Goal: Information Seeking & Learning: Check status

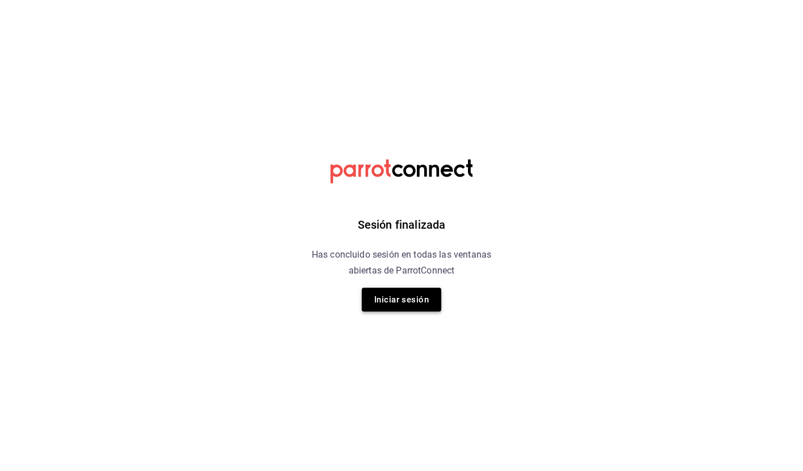
click at [409, 301] on button "Iniciar sesión" at bounding box center [402, 300] width 80 height 24
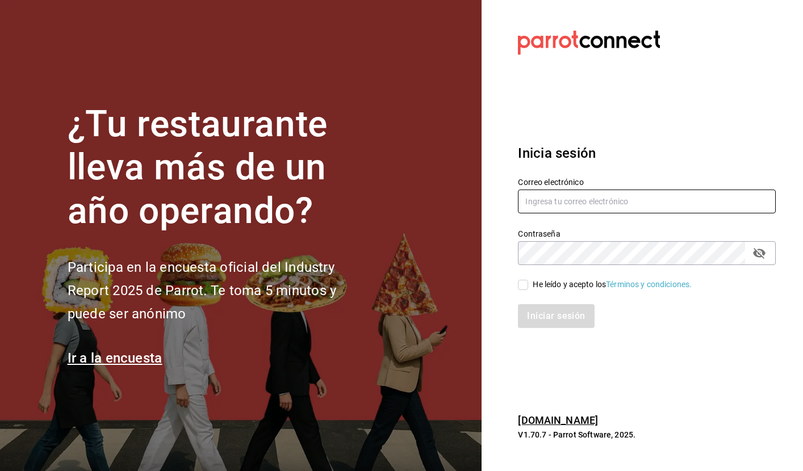
type input "[EMAIL_ADDRESS][DOMAIN_NAME]"
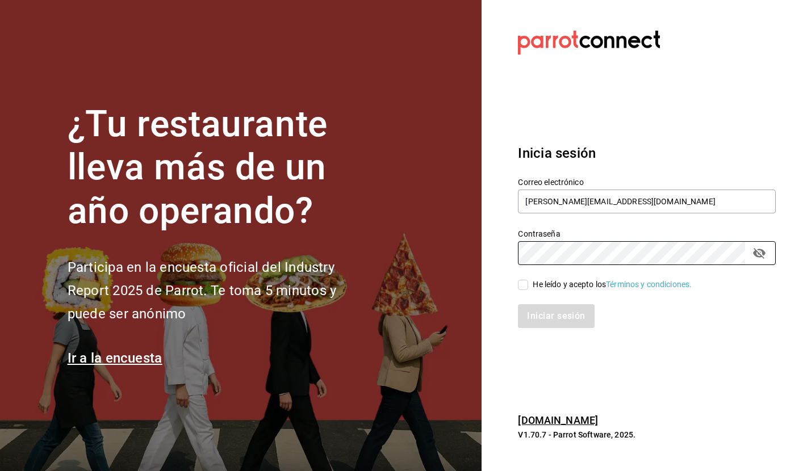
click at [523, 283] on input "He leído y acepto los Términos y condiciones." at bounding box center [523, 285] width 10 height 10
checkbox input "true"
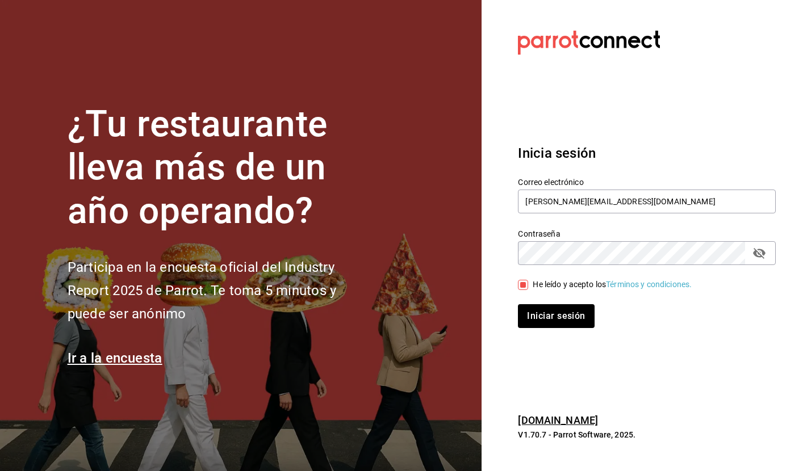
click at [545, 329] on div "Inicia sesión Correo electrónico selene@untax.com.mx Contraseña Contraseña He l…" at bounding box center [647, 235] width 258 height 213
click at [559, 319] on button "Iniciar sesión" at bounding box center [556, 316] width 77 height 24
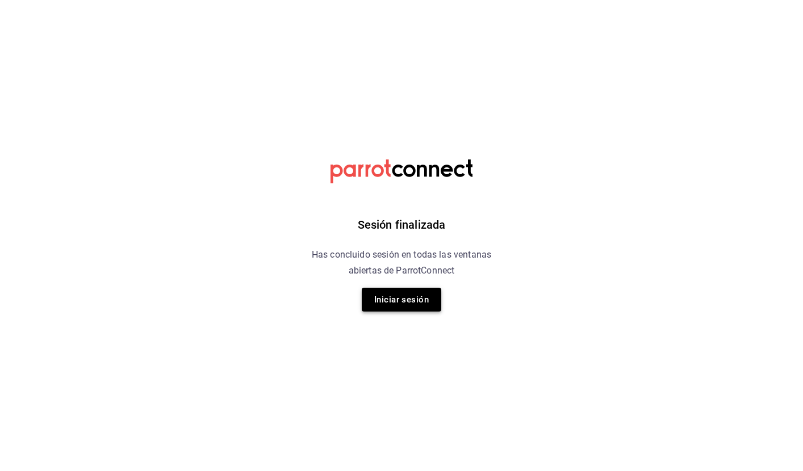
click at [394, 295] on button "Iniciar sesión" at bounding box center [402, 300] width 80 height 24
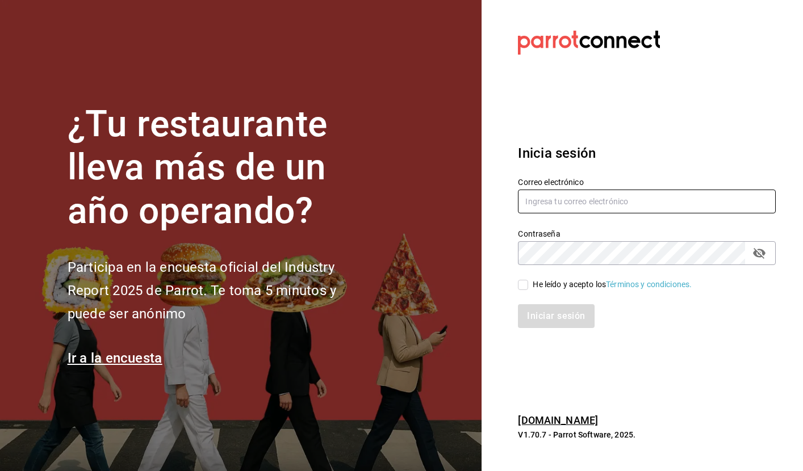
type input "[EMAIL_ADDRESS][DOMAIN_NAME]"
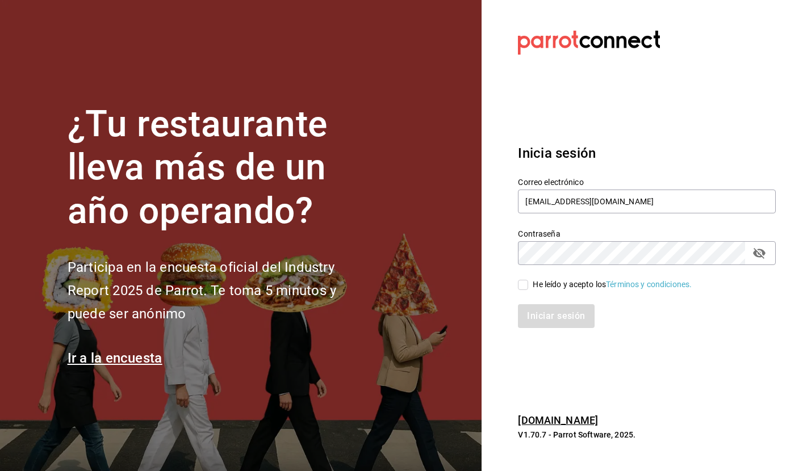
click at [522, 282] on input "He leído y acepto los Términos y condiciones." at bounding box center [523, 285] width 10 height 10
checkbox input "true"
click at [537, 303] on div "Iniciar sesión" at bounding box center [639, 309] width 271 height 37
click at [545, 312] on button "Iniciar sesión" at bounding box center [556, 316] width 77 height 24
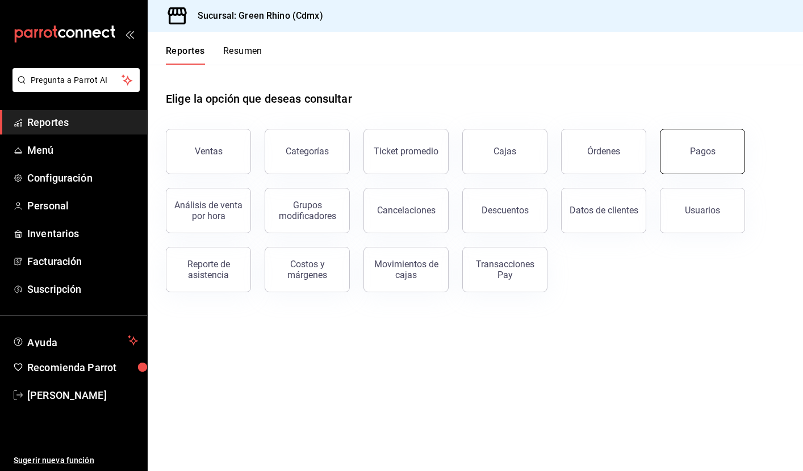
click at [704, 146] on button "Pagos" at bounding box center [702, 151] width 85 height 45
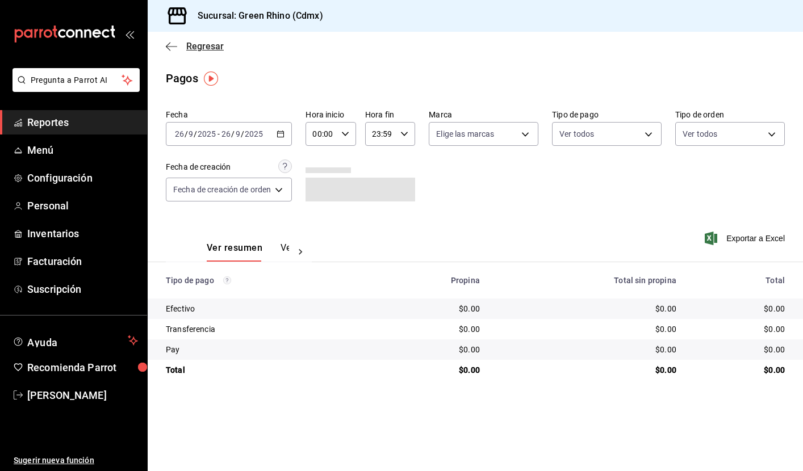
click at [177, 41] on span "Regresar" at bounding box center [195, 46] width 58 height 11
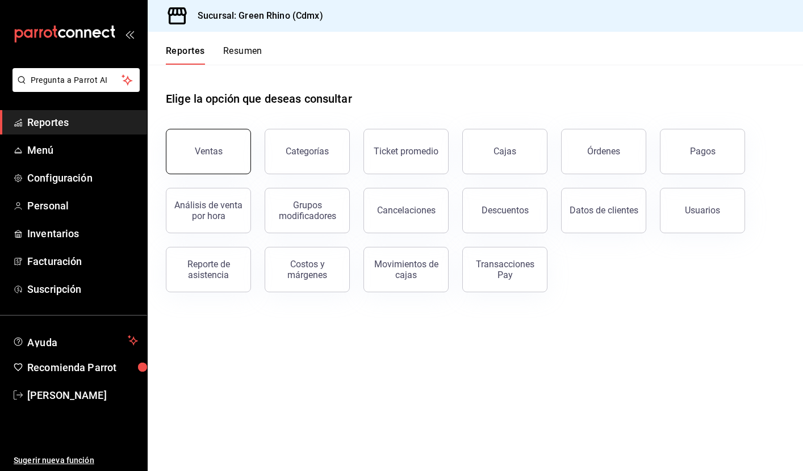
click at [223, 137] on button "Ventas" at bounding box center [208, 151] width 85 height 45
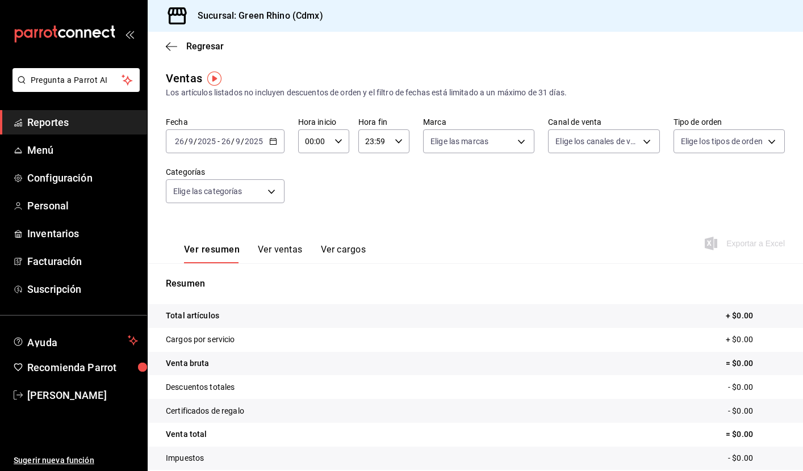
click at [272, 142] on icon "button" at bounding box center [273, 141] width 8 height 8
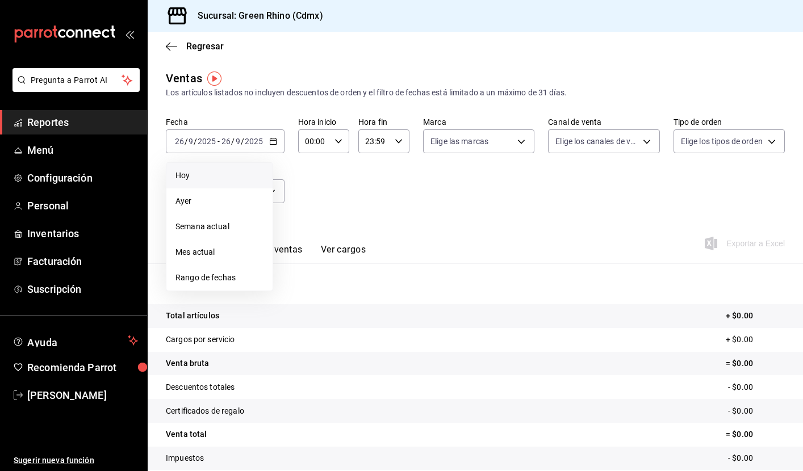
click at [206, 174] on span "Hoy" at bounding box center [219, 176] width 88 height 12
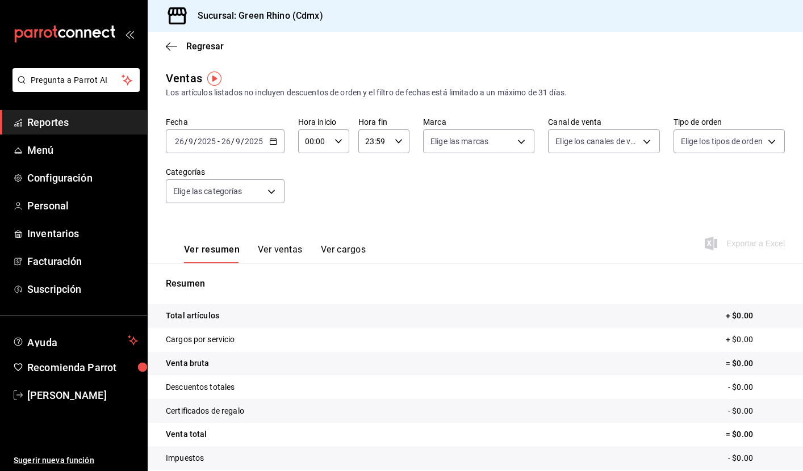
click at [273, 144] on \(Stroke\) "button" at bounding box center [273, 142] width 7 height 6
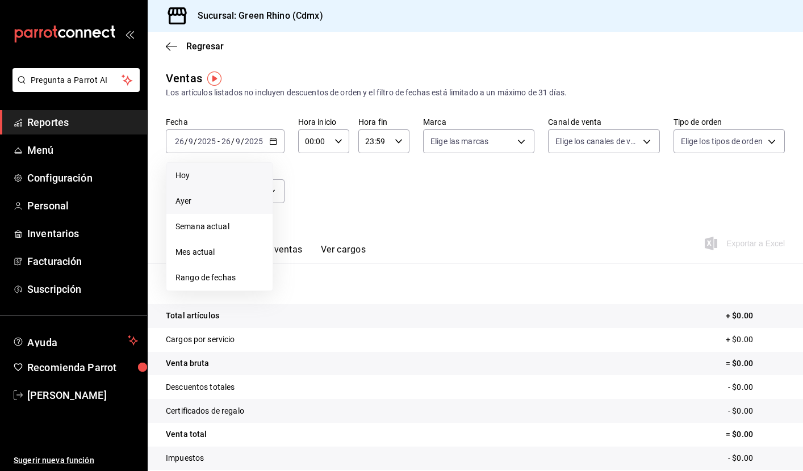
click at [204, 196] on span "Ayer" at bounding box center [219, 201] width 88 height 12
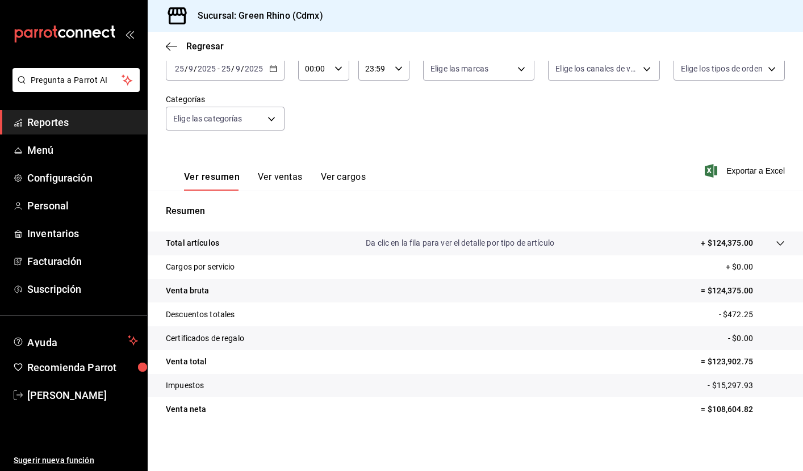
scroll to position [73, 0]
click at [272, 64] on div "2025-09-25 25 / 9 / 2025 - 2025-09-25 25 / 9 / 2025" at bounding box center [225, 69] width 119 height 24
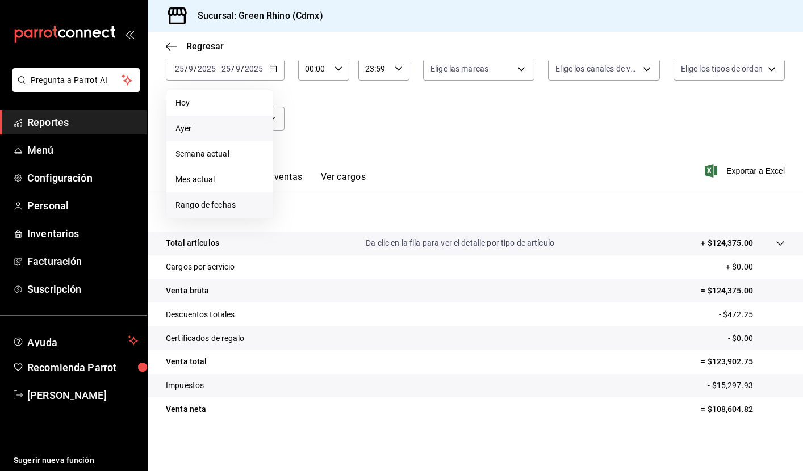
click at [201, 207] on span "Rango de fechas" at bounding box center [219, 205] width 88 height 12
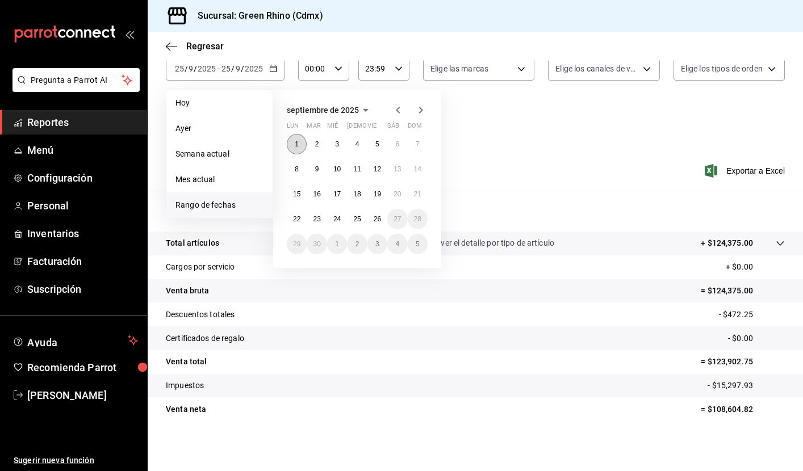
click at [296, 137] on button "1" at bounding box center [297, 144] width 20 height 20
click at [384, 219] on button "26" at bounding box center [377, 219] width 20 height 20
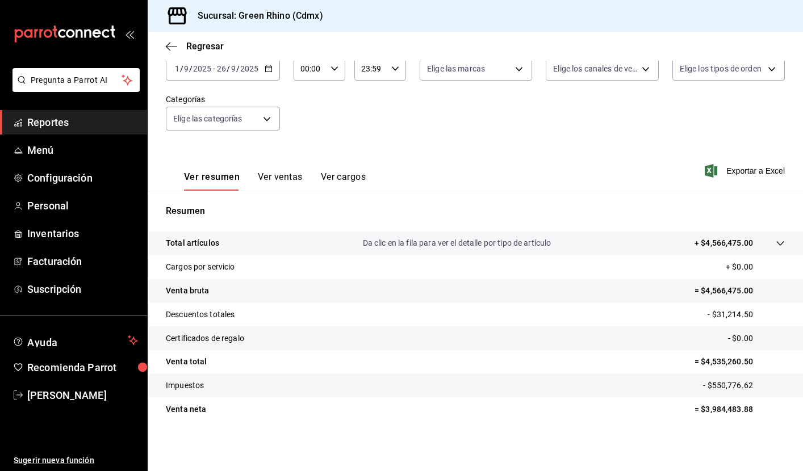
click at [72, 123] on span "Reportes" at bounding box center [82, 122] width 111 height 15
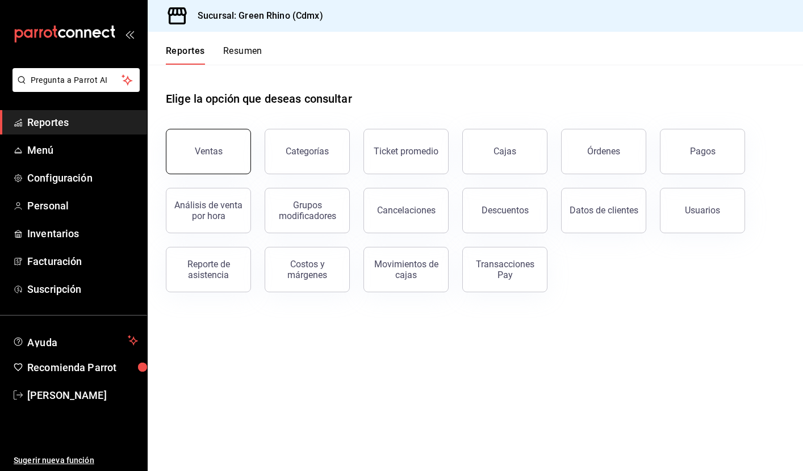
click at [203, 155] on div "Ventas" at bounding box center [209, 151] width 28 height 11
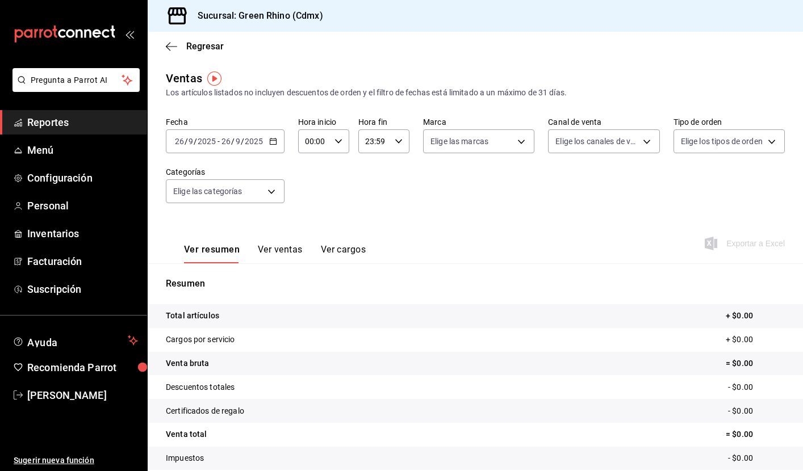
click at [74, 119] on span "Reportes" at bounding box center [82, 122] width 111 height 15
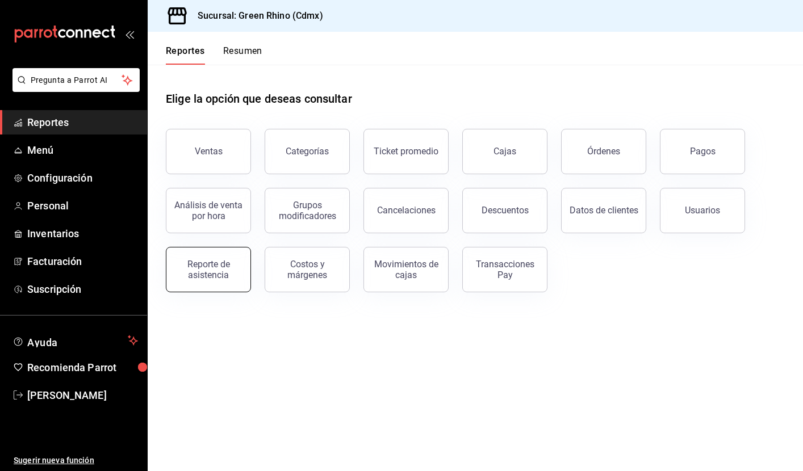
click at [223, 260] on div "Reporte de asistencia" at bounding box center [208, 270] width 70 height 22
